Goal: Task Accomplishment & Management: Manage account settings

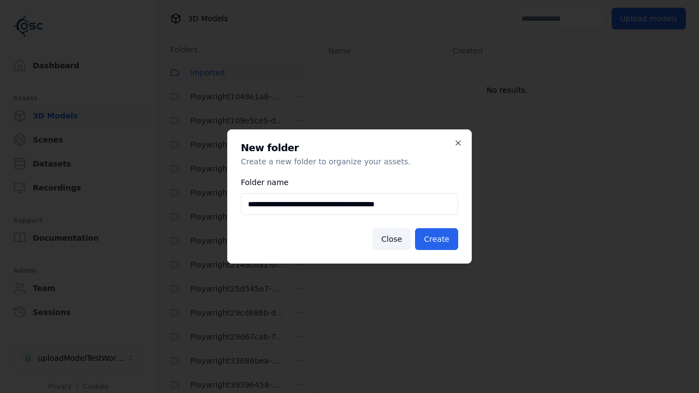
scroll to position [1539, 0]
type input "**********"
click at [439, 239] on button "Create" at bounding box center [436, 239] width 43 height 22
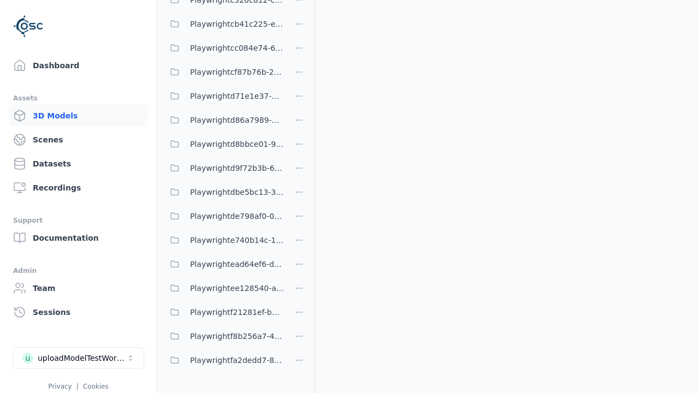
click at [224, 337] on span "Playwrightf8b256a7-4691-4cb1-9b6a-118137950dbd" at bounding box center [237, 336] width 94 height 13
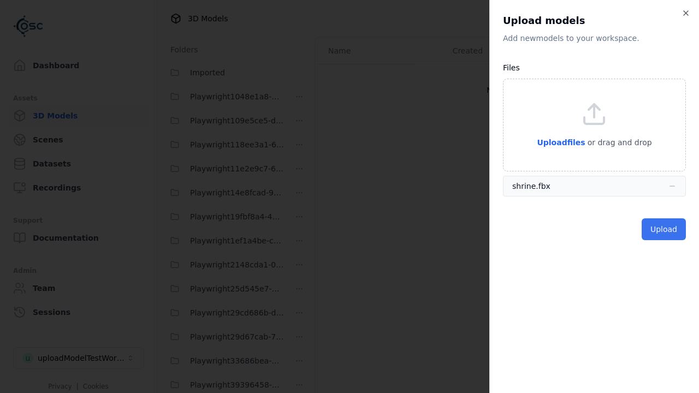
click at [665, 229] on button "Upload" at bounding box center [664, 230] width 44 height 22
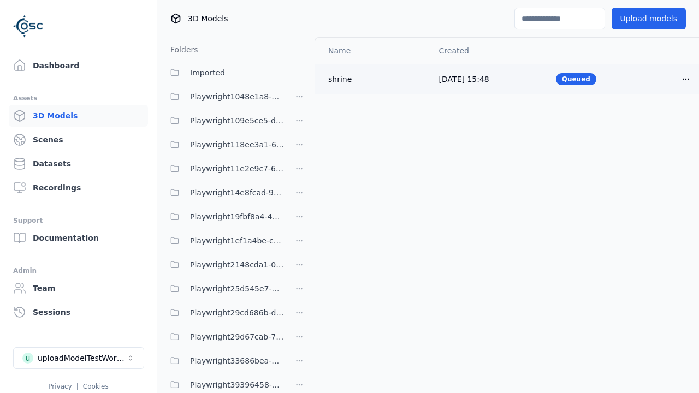
click at [686, 79] on html "Support Dashboard Assets 3D Models Scenes Datasets Recordings Support Documenta…" at bounding box center [349, 196] width 699 height 393
click at [662, 121] on div "Delete" at bounding box center [662, 121] width 64 height 17
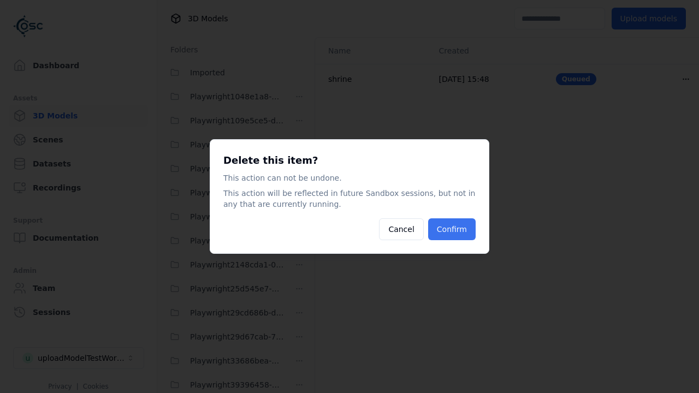
click at [453, 229] on button "Confirm" at bounding box center [452, 230] width 48 height 22
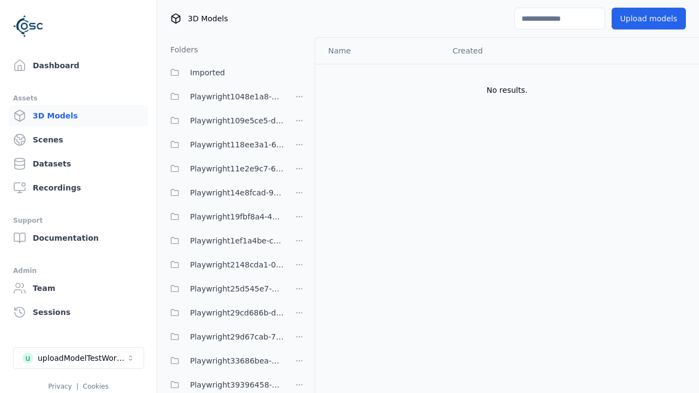
click at [299, 273] on html "Support Dashboard Assets 3D Models Scenes Datasets Recordings Support Documenta…" at bounding box center [349, 196] width 699 height 393
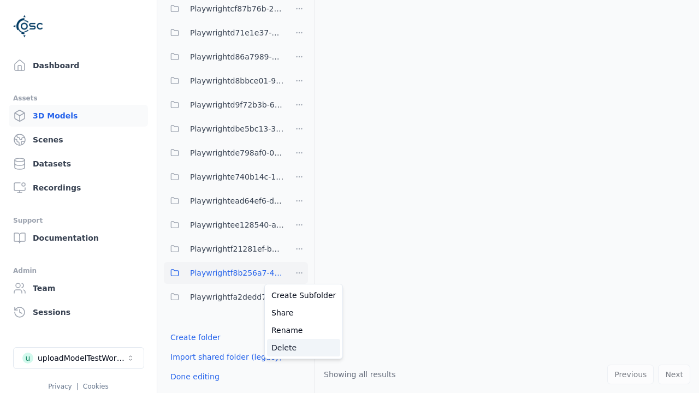
click at [299, 348] on div "Delete" at bounding box center [303, 347] width 73 height 17
